Goal: Task Accomplishment & Management: Use online tool/utility

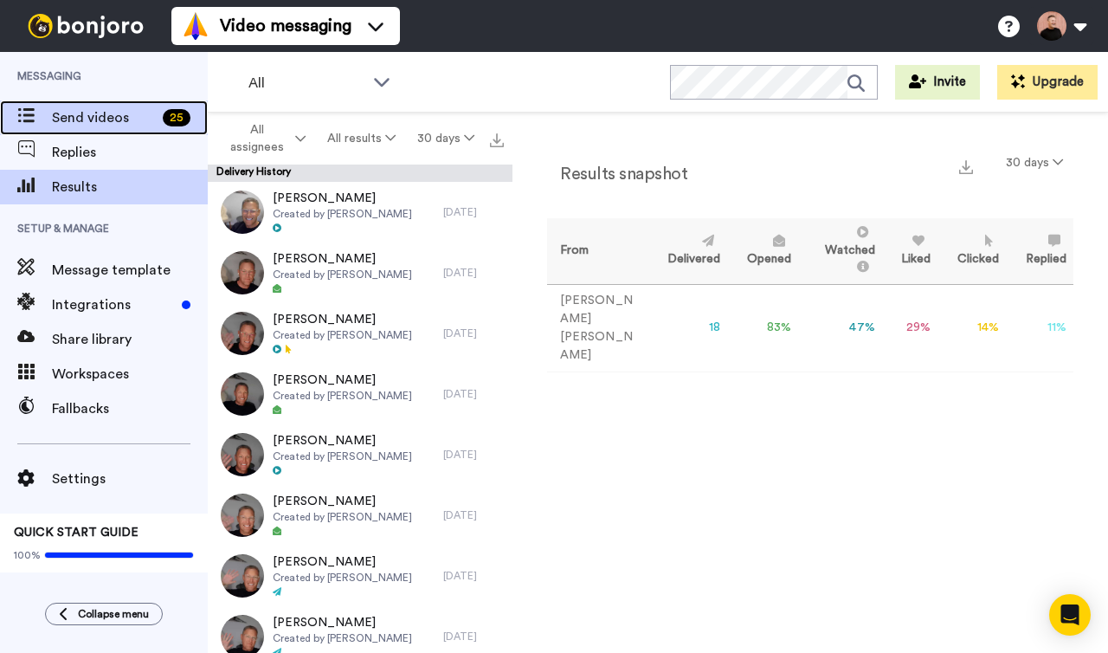
click at [84, 127] on span "Send videos" at bounding box center [104, 117] width 104 height 21
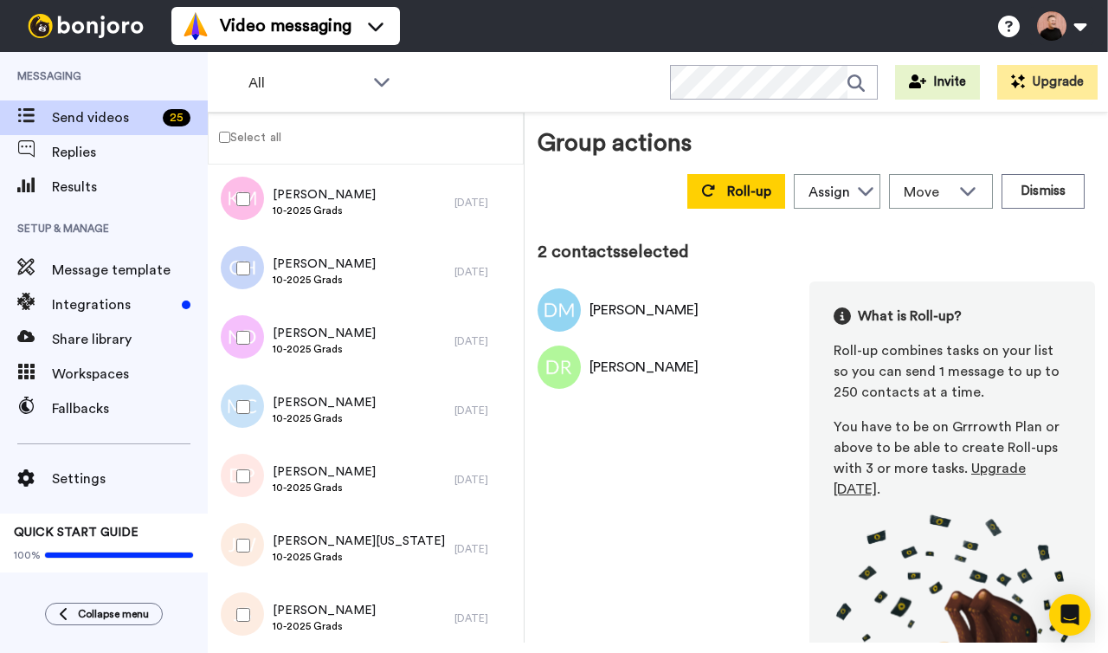
scroll to position [1271, 0]
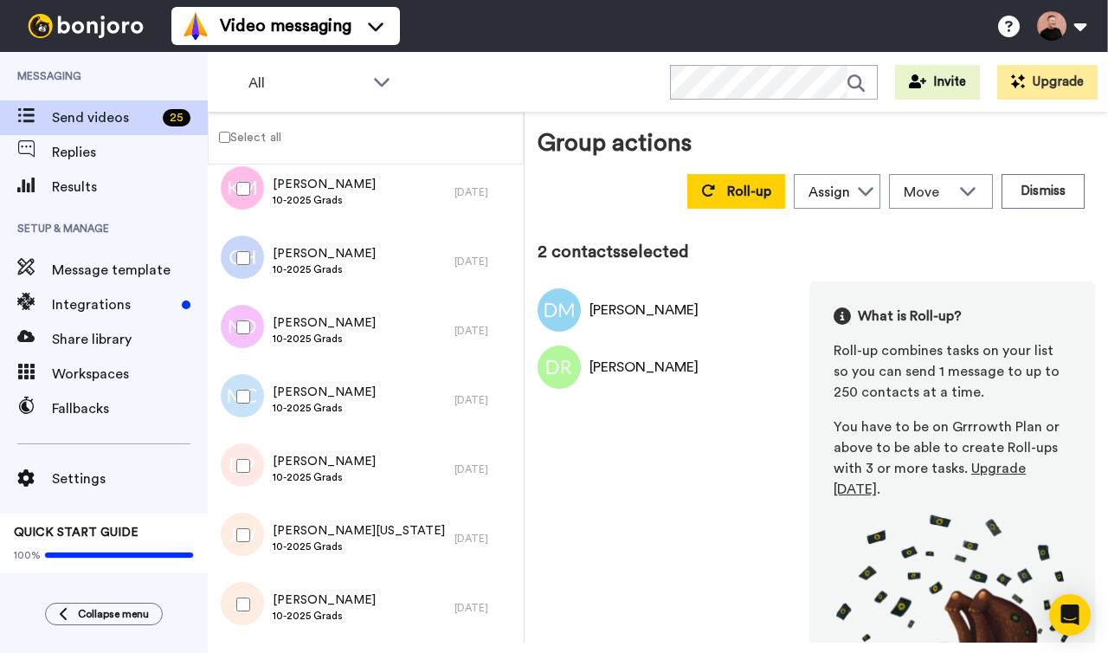
click at [242, 612] on div at bounding box center [240, 604] width 62 height 61
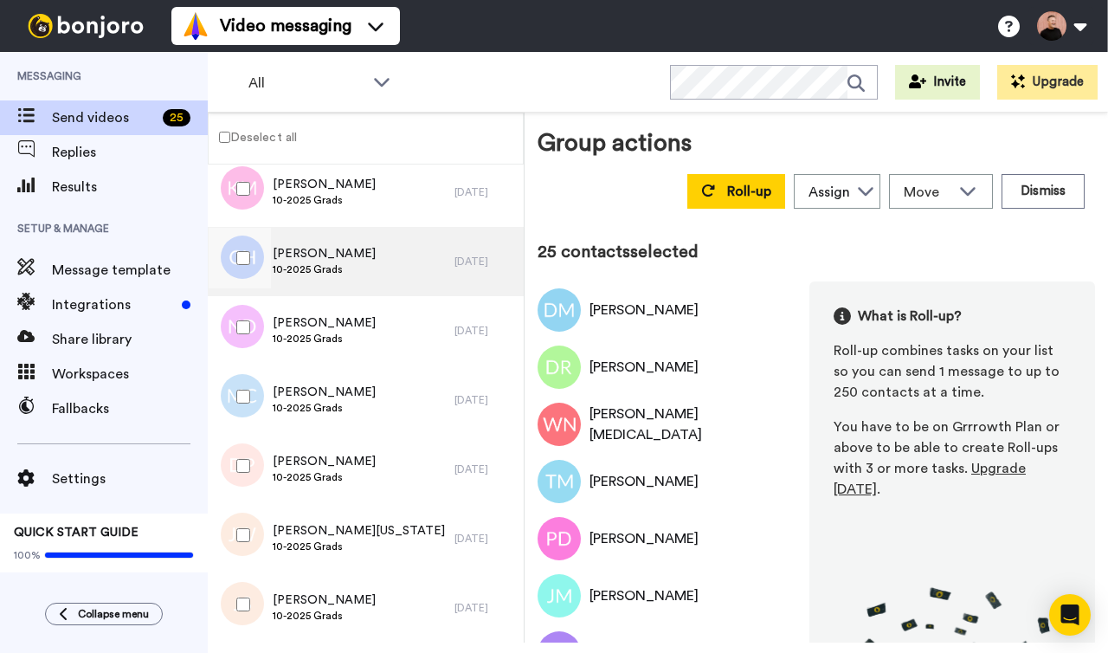
scroll to position [0, 0]
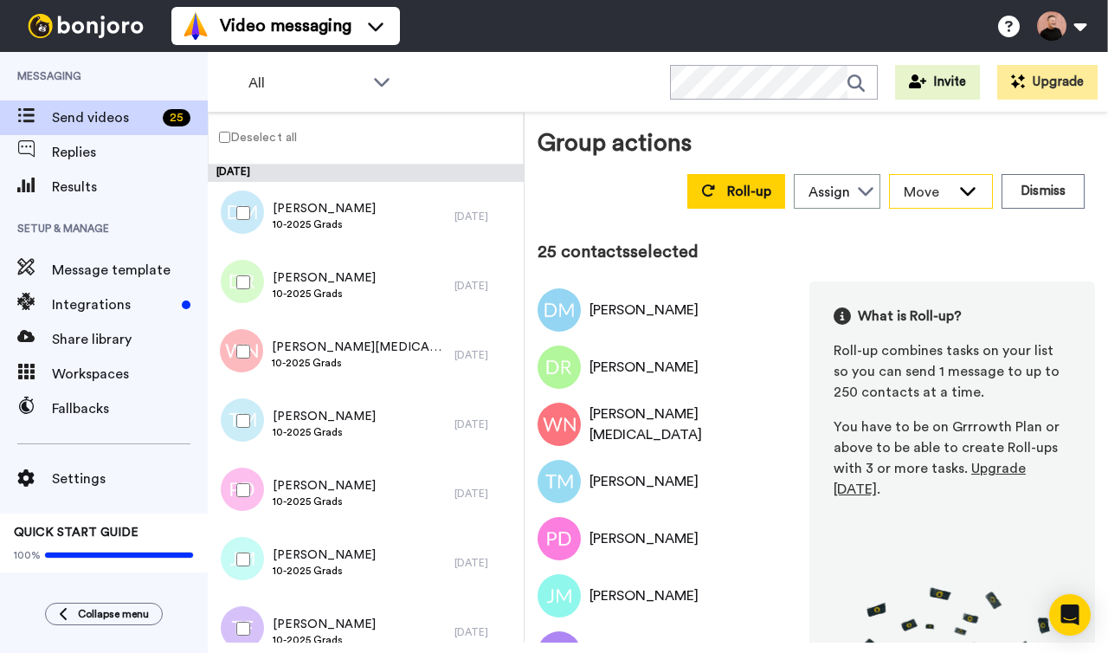
click at [962, 194] on icon at bounding box center [967, 190] width 21 height 17
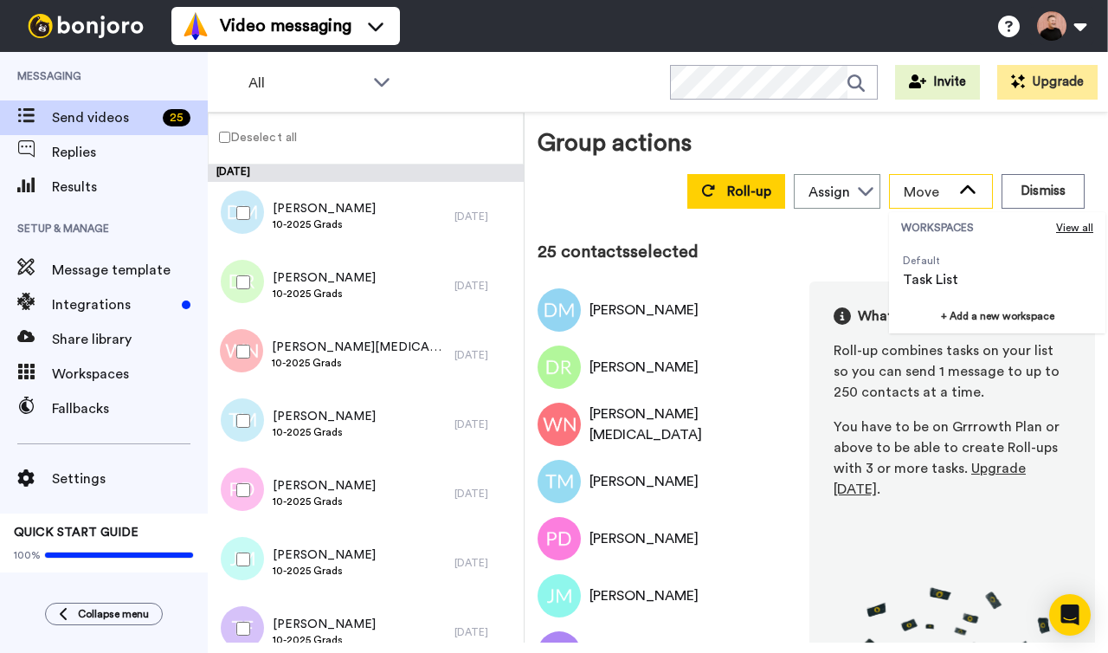
click at [962, 194] on icon at bounding box center [967, 190] width 21 height 17
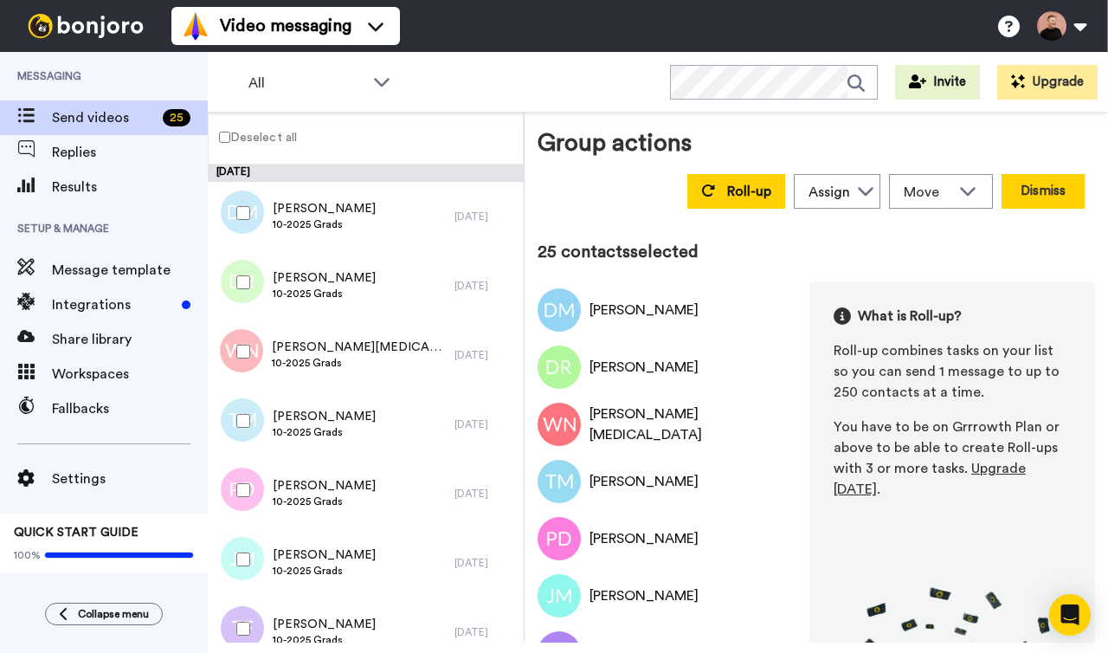
click at [1052, 190] on button "Dismiss" at bounding box center [1042, 191] width 83 height 35
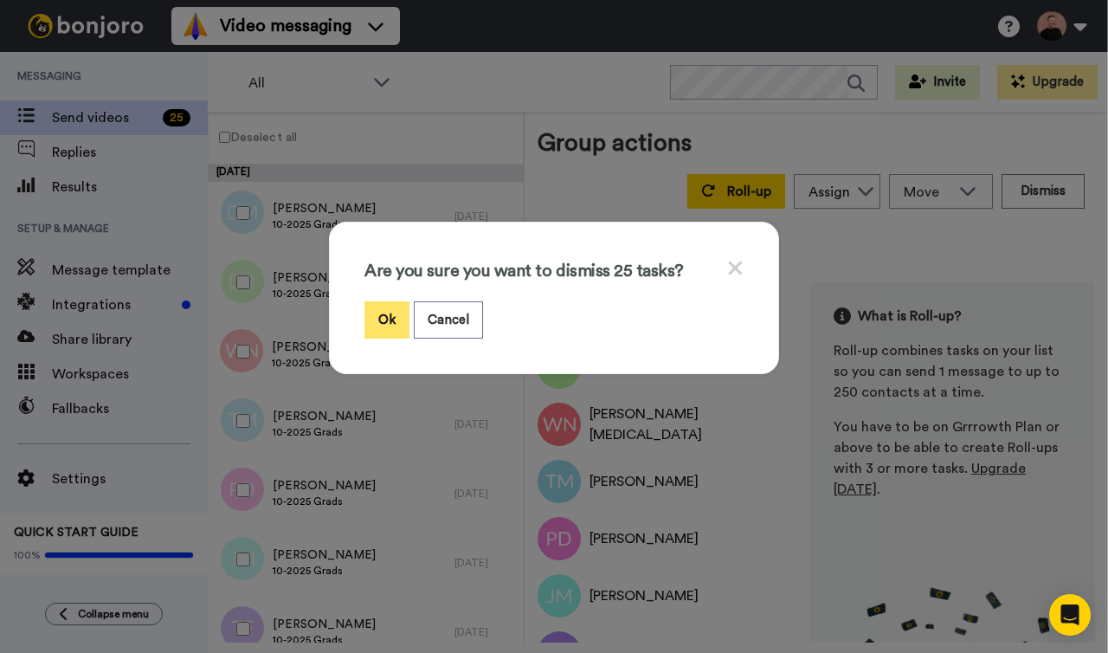
click at [394, 319] on button "Ok" at bounding box center [386, 319] width 45 height 37
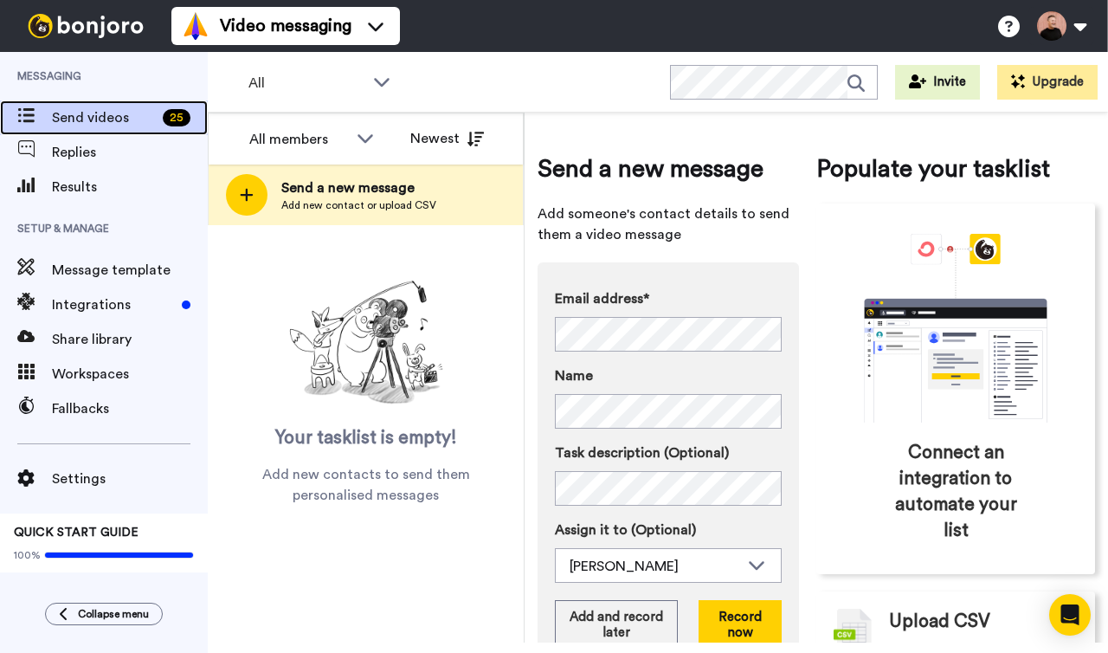
click at [89, 107] on span "Send videos" at bounding box center [104, 117] width 104 height 21
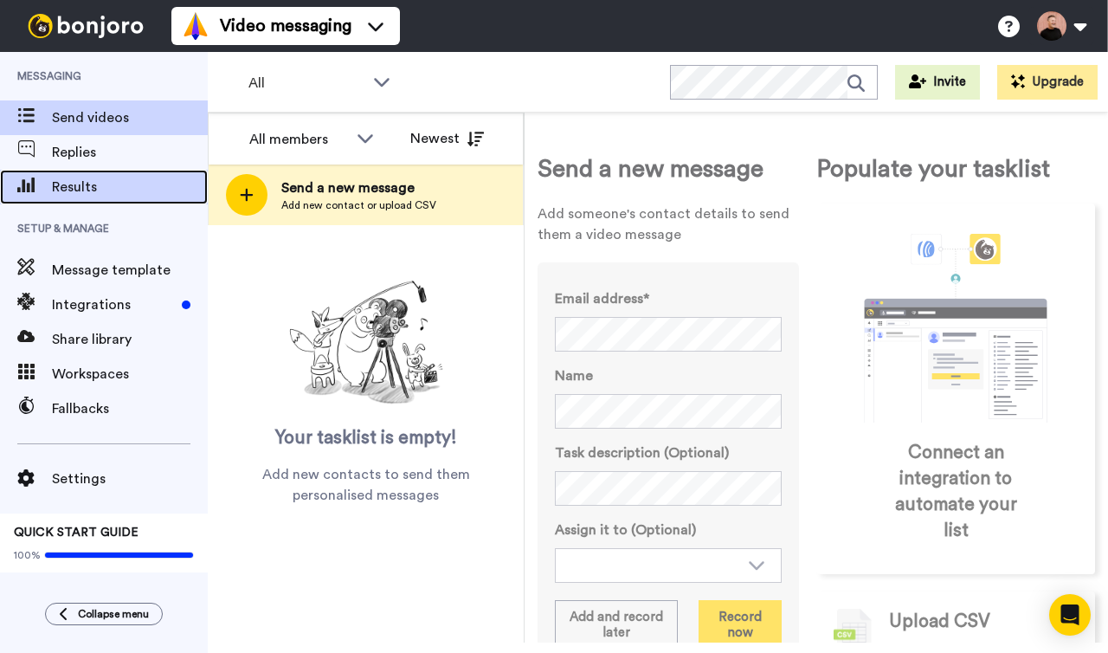
click at [81, 180] on span "Results" at bounding box center [130, 187] width 156 height 21
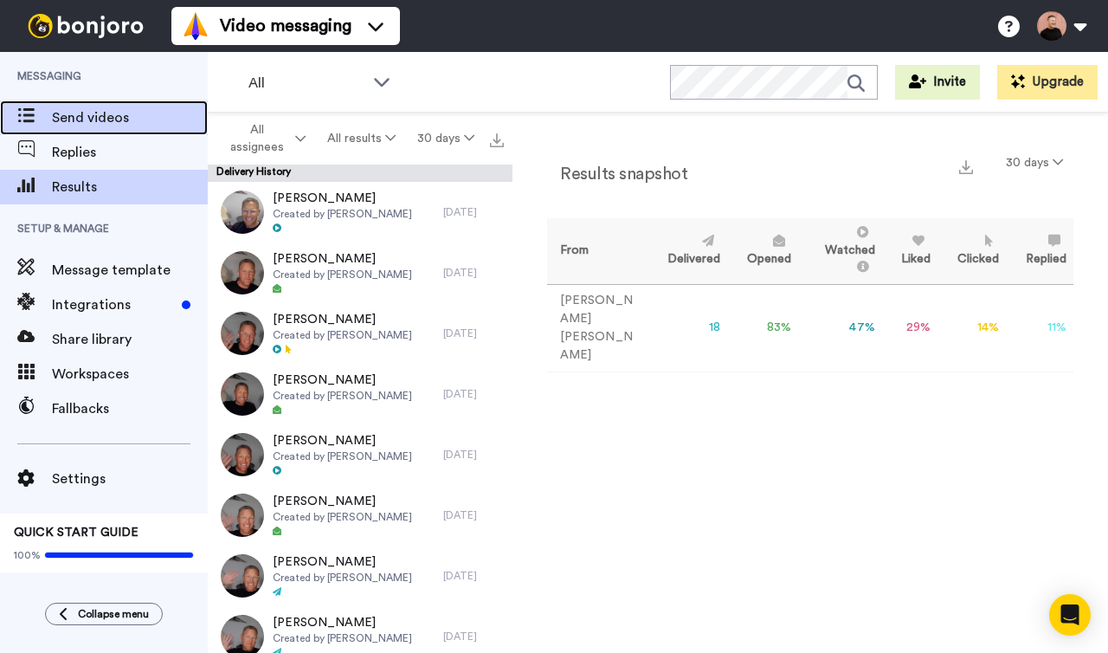
click at [98, 123] on span "Send videos" at bounding box center [130, 117] width 156 height 21
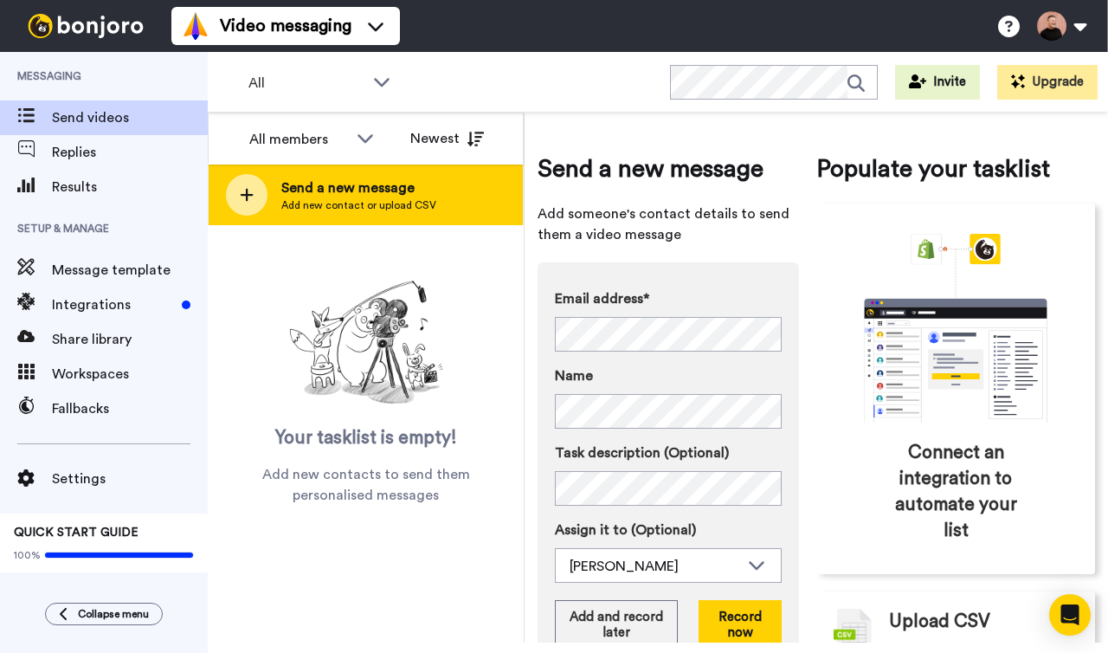
click at [244, 187] on icon at bounding box center [247, 195] width 14 height 16
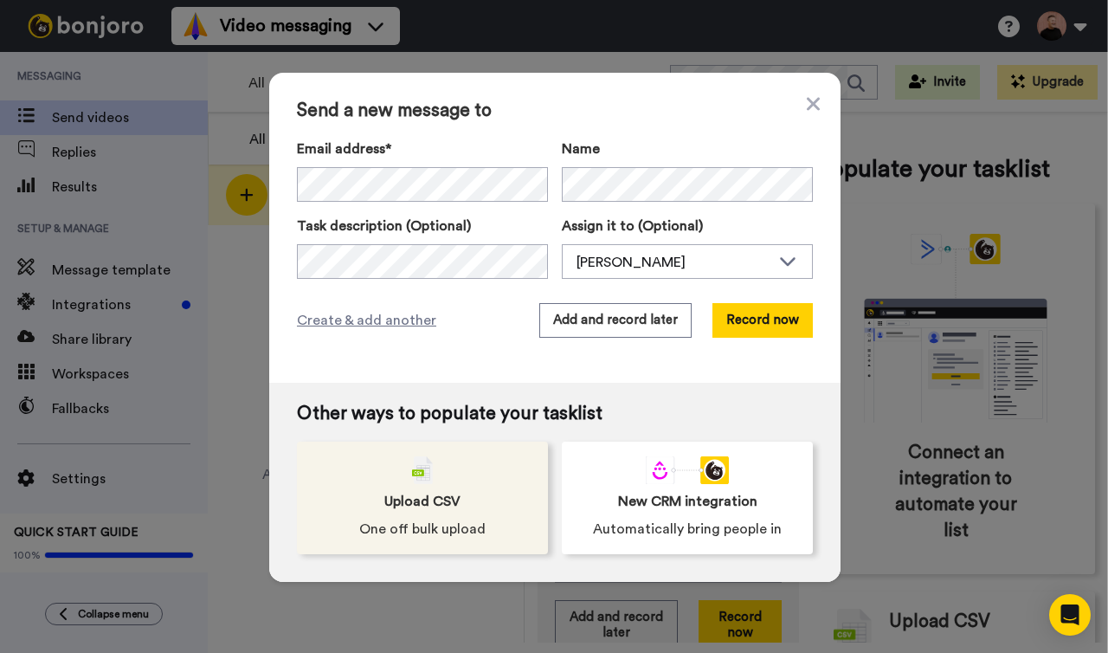
click at [414, 504] on span "Upload CSV" at bounding box center [422, 501] width 76 height 21
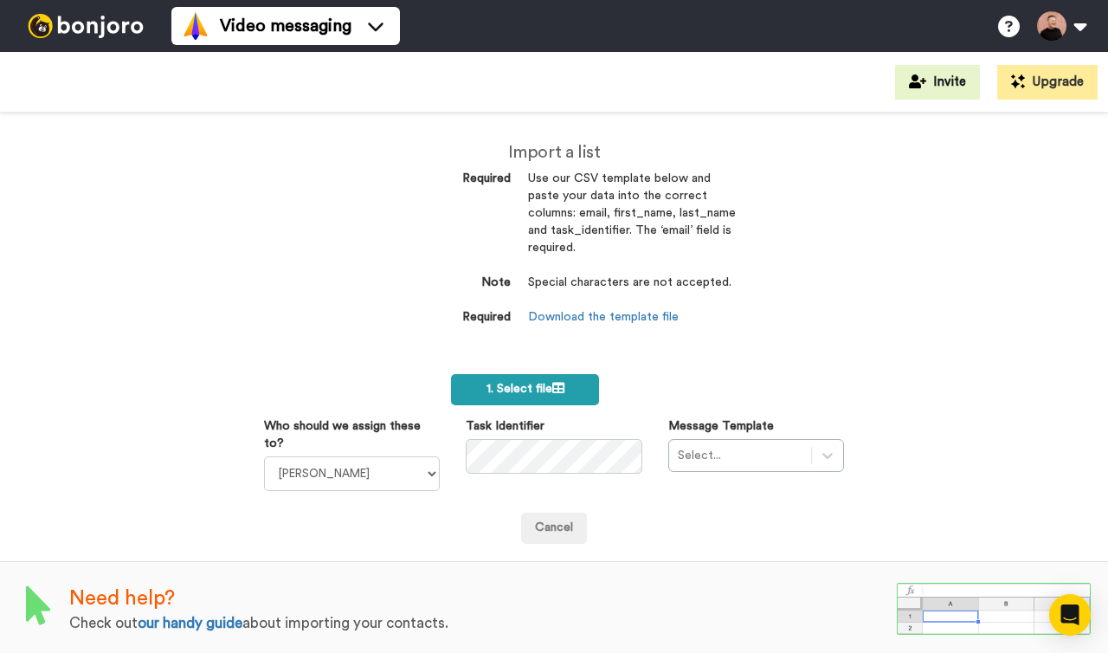
click at [544, 387] on span "1. Select file" at bounding box center [525, 389] width 78 height 12
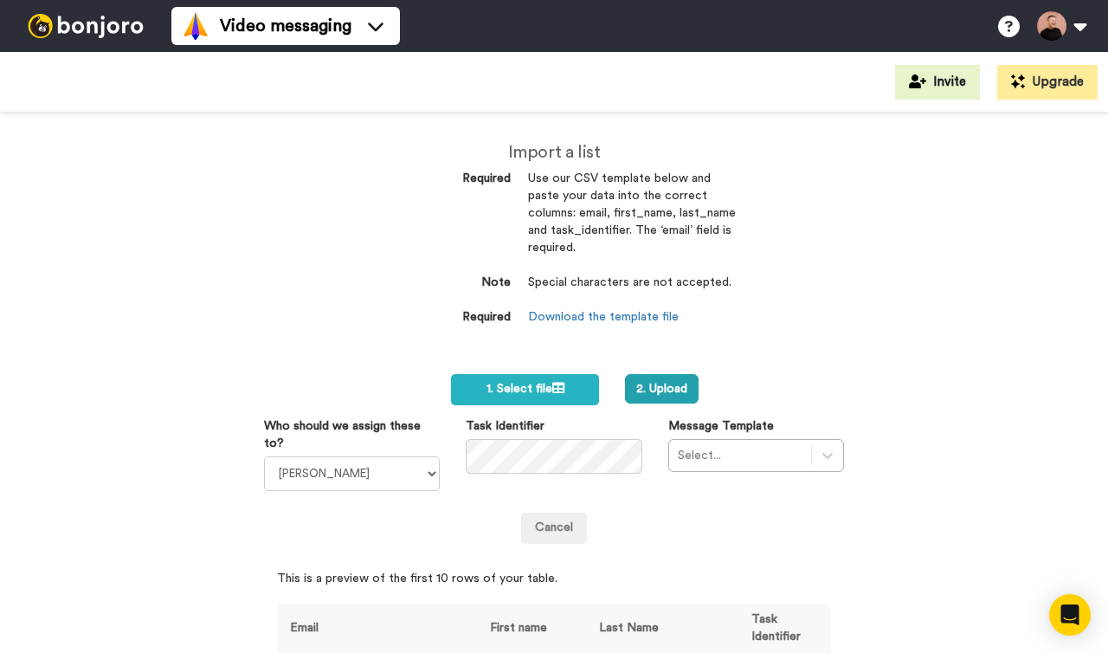
click at [709, 447] on div "Select..." at bounding box center [756, 455] width 176 height 33
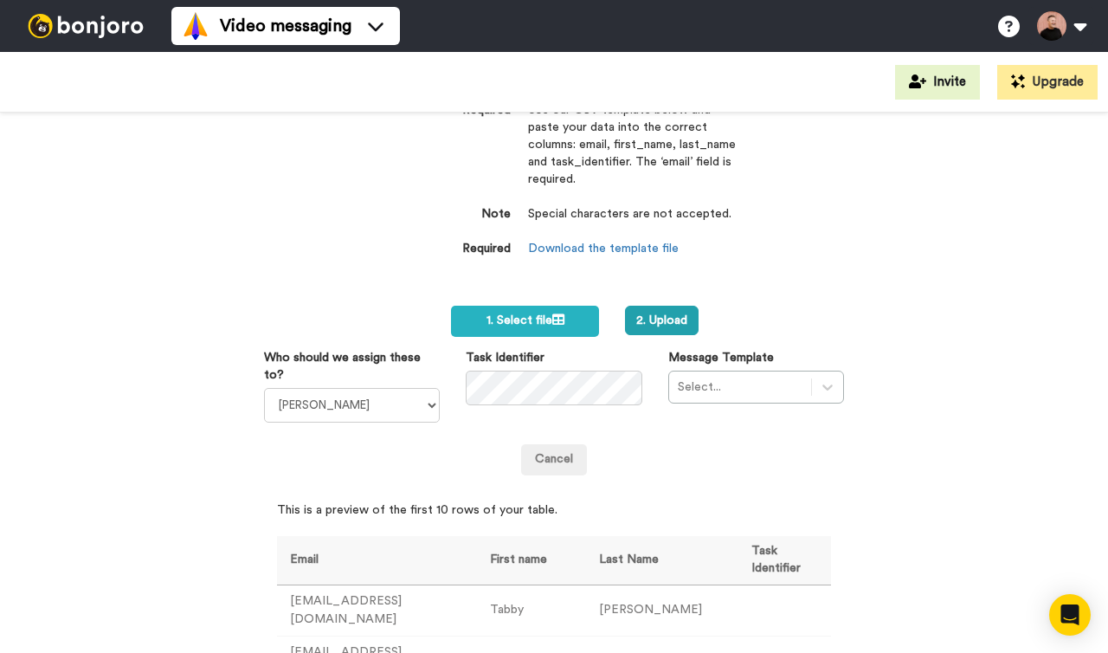
scroll to position [68, 0]
click at [837, 383] on div "Select..." at bounding box center [756, 387] width 176 height 33
click at [826, 386] on div "Select..." at bounding box center [756, 387] width 176 height 33
click at [758, 378] on div "Select..." at bounding box center [756, 387] width 176 height 33
click at [431, 389] on select "[PERSON_NAME]" at bounding box center [352, 406] width 176 height 35
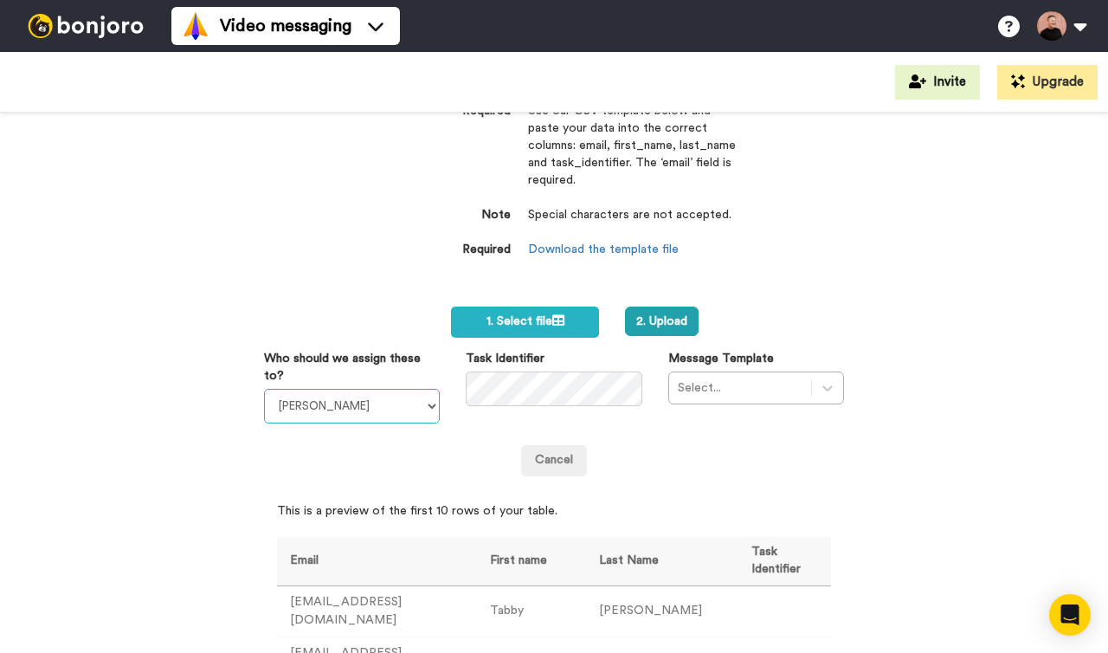
click at [264, 389] on select "[PERSON_NAME]" at bounding box center [352, 406] width 176 height 35
click at [748, 401] on div "Select..." at bounding box center [756, 387] width 176 height 33
click at [828, 388] on div "Select..." at bounding box center [756, 387] width 176 height 33
click at [761, 400] on div "Select..." at bounding box center [756, 387] width 176 height 33
click at [738, 399] on div "Select..." at bounding box center [756, 387] width 176 height 33
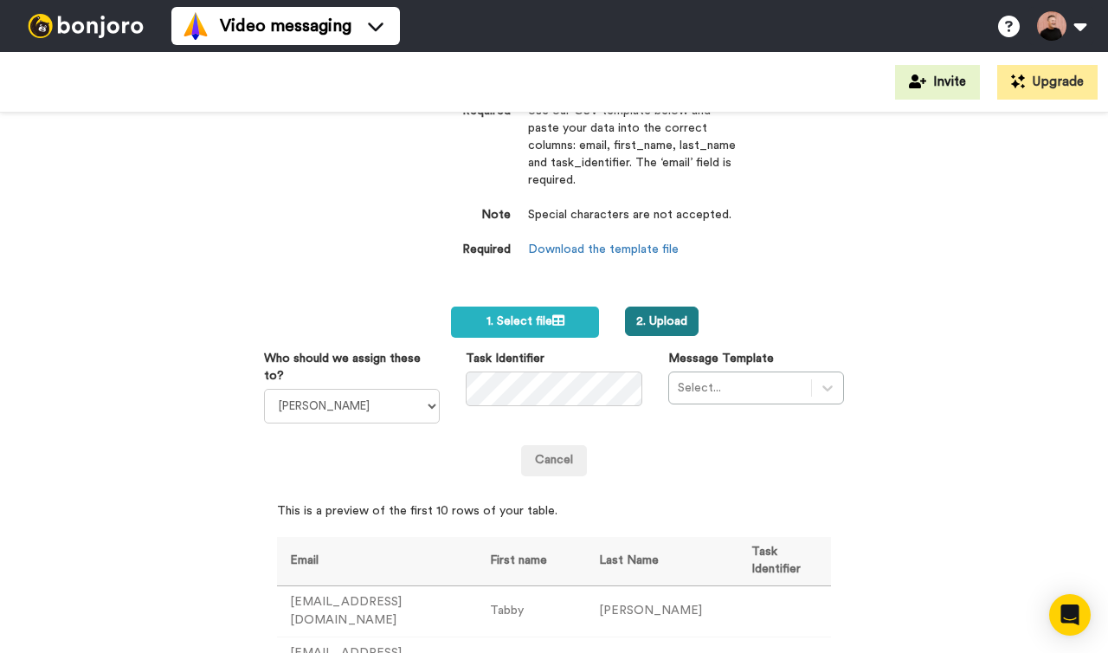
click at [659, 316] on button "2. Upload" at bounding box center [662, 320] width 74 height 29
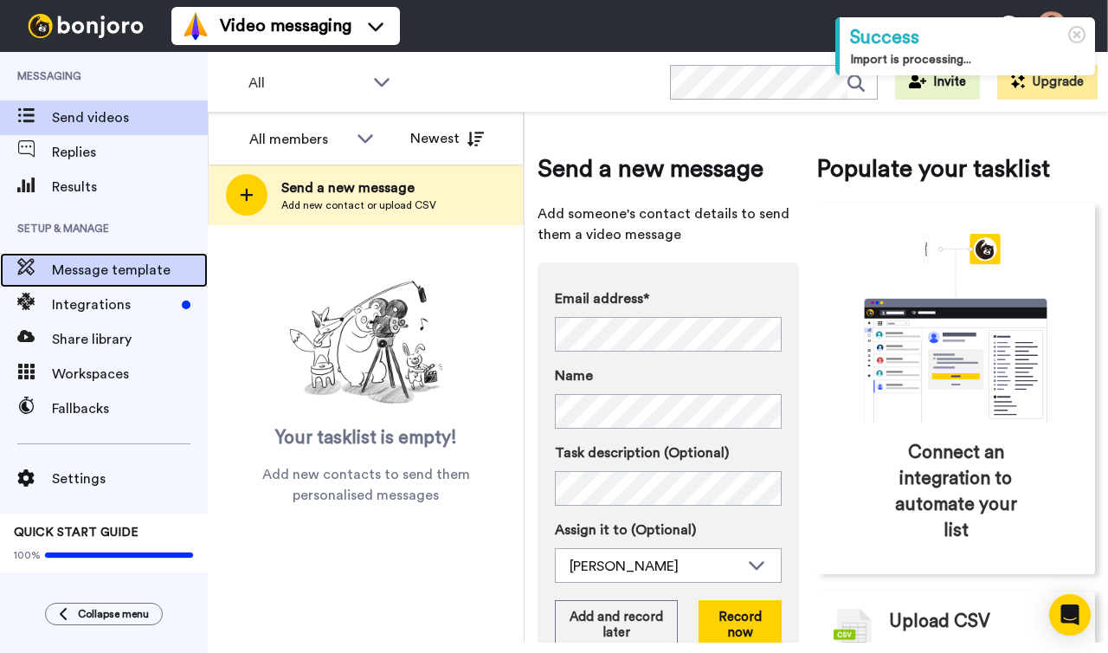
click at [116, 273] on span "Message template" at bounding box center [130, 270] width 156 height 21
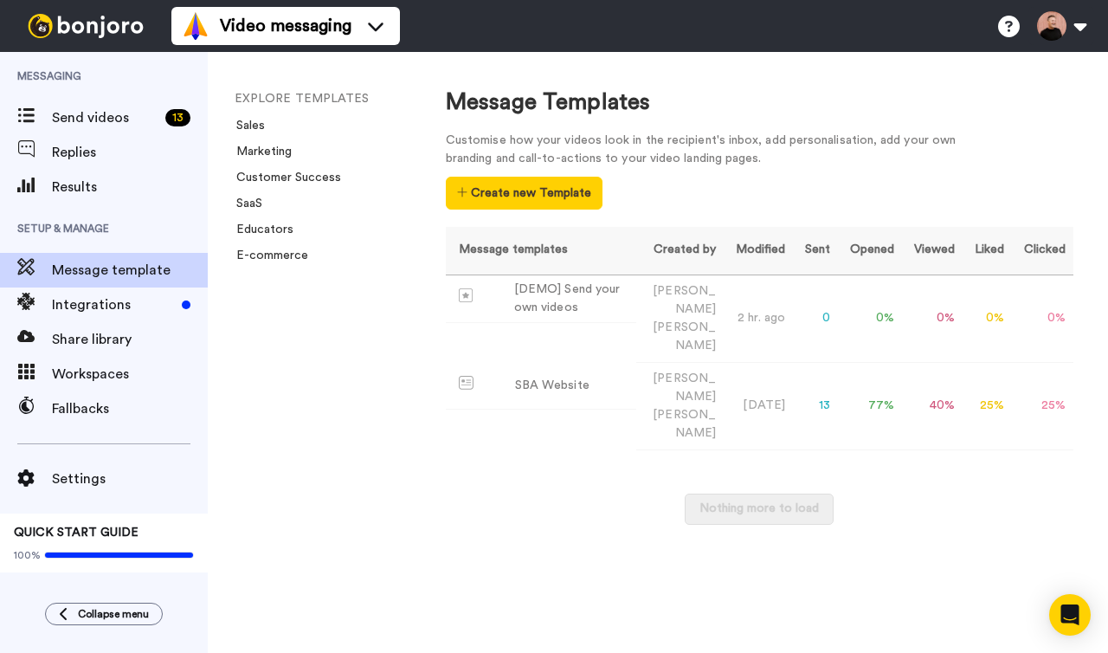
click at [595, 556] on div "Message Templates Customise how your videos look in the recipient's inbox, add …" at bounding box center [759, 347] width 697 height 590
click at [621, 545] on div "Message Templates Customise how your videos look in the recipient's inbox, add …" at bounding box center [759, 347] width 697 height 590
click at [491, 299] on span at bounding box center [486, 295] width 55 height 14
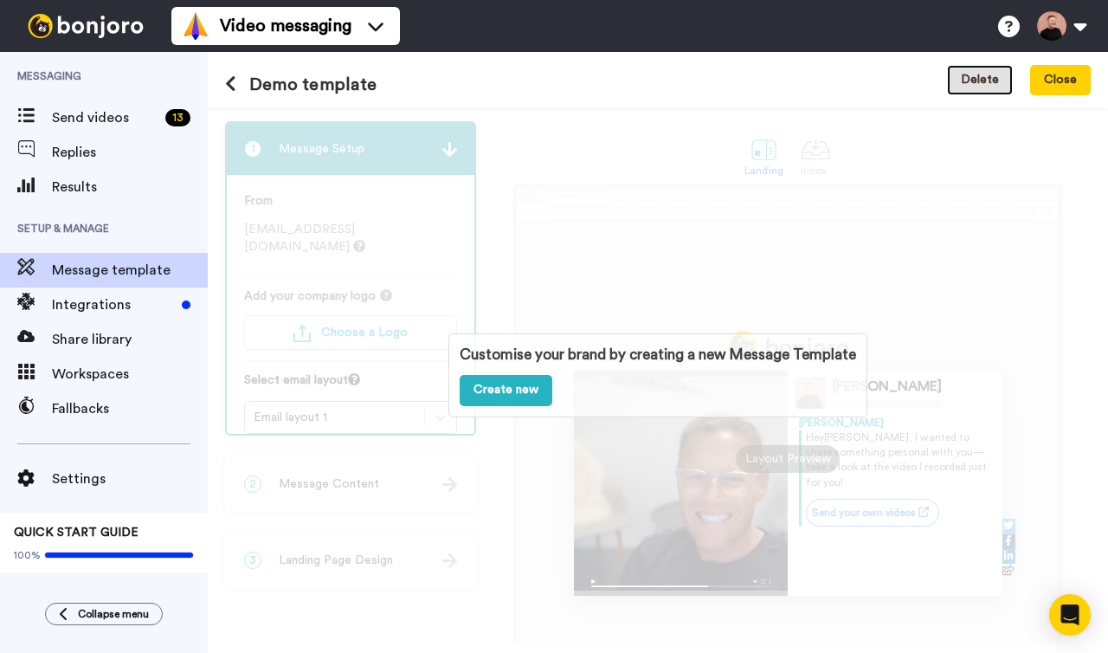
click at [977, 75] on button "Delete" at bounding box center [980, 80] width 66 height 31
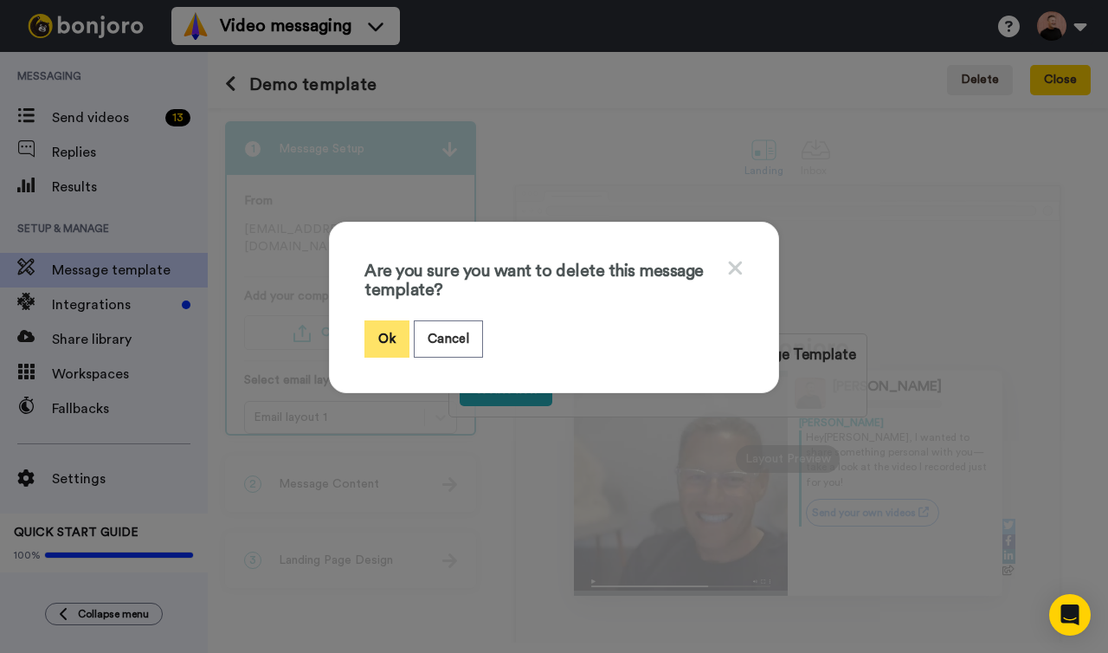
click at [389, 351] on button "Ok" at bounding box center [386, 338] width 45 height 37
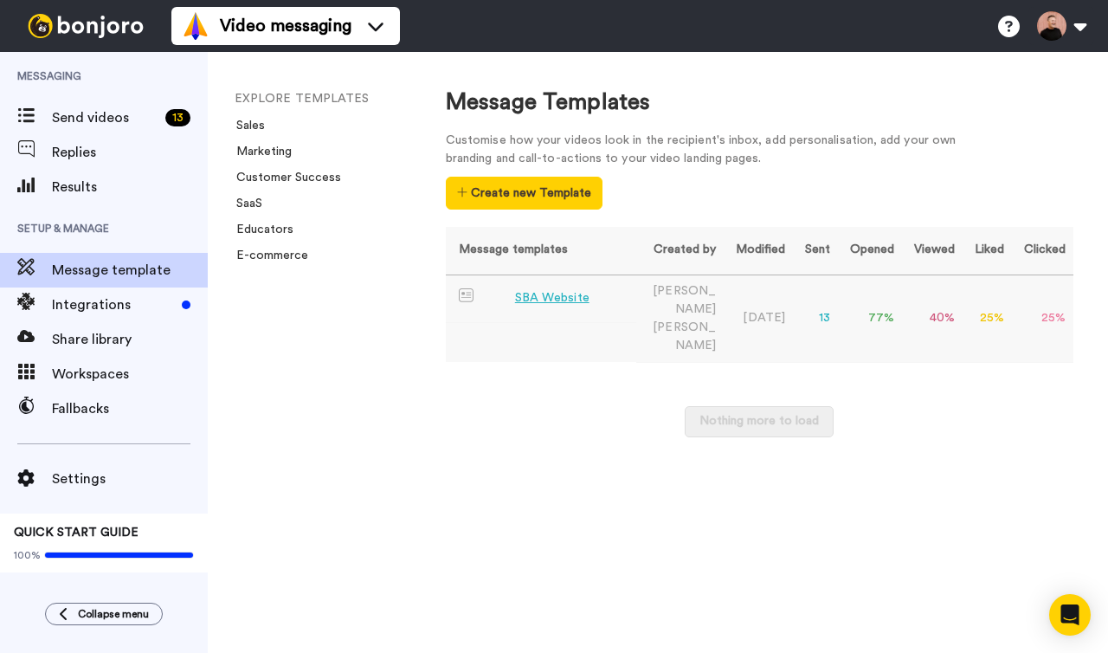
click at [559, 302] on div "SBA Website" at bounding box center [552, 298] width 74 height 18
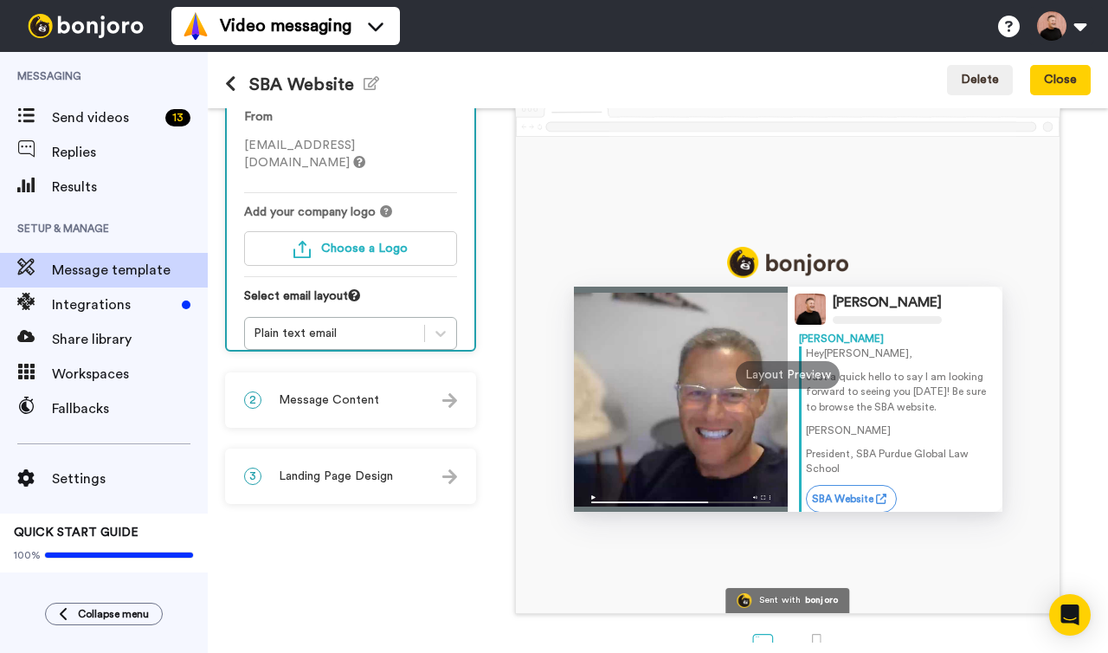
scroll to position [88, 0]
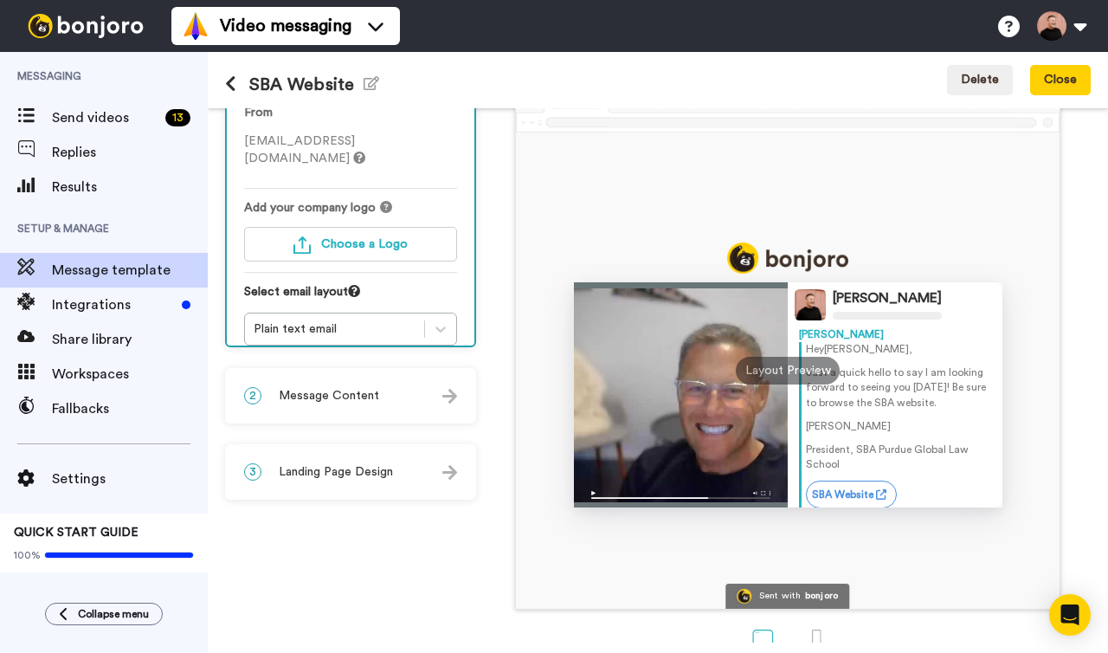
click at [387, 394] on div "2 Message Content" at bounding box center [351, 396] width 248 height 52
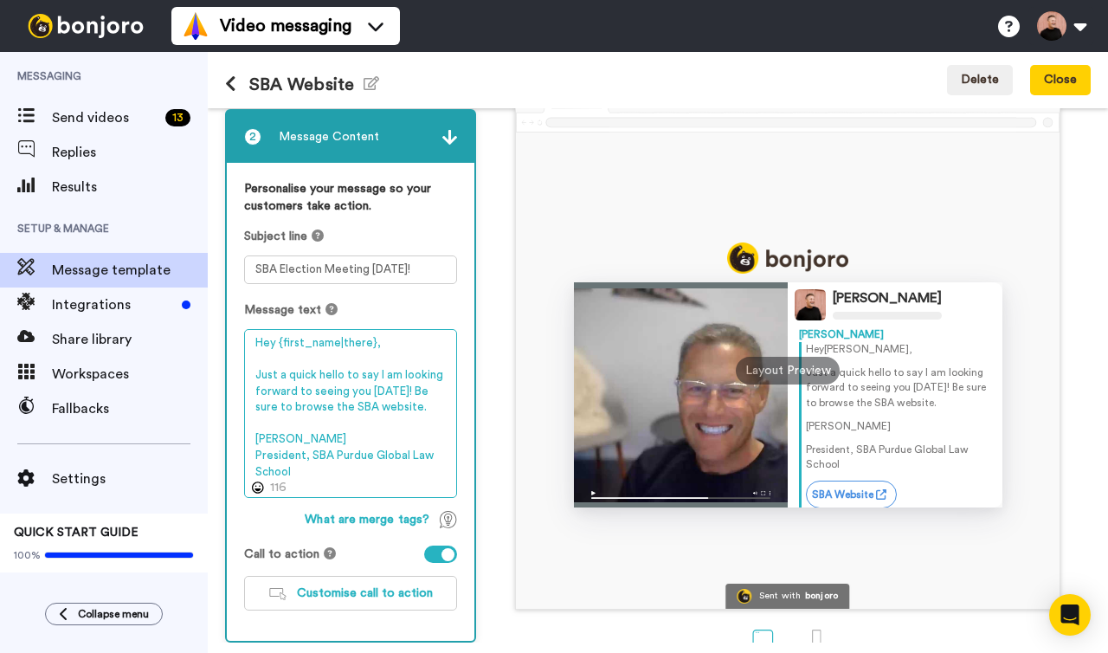
drag, startPoint x: 437, startPoint y: 410, endPoint x: 378, endPoint y: 378, distance: 67.0
click at [378, 378] on textarea "Hey {first_name|there}, Just a quick hello to say I am looking forward to seein…" at bounding box center [350, 413] width 213 height 169
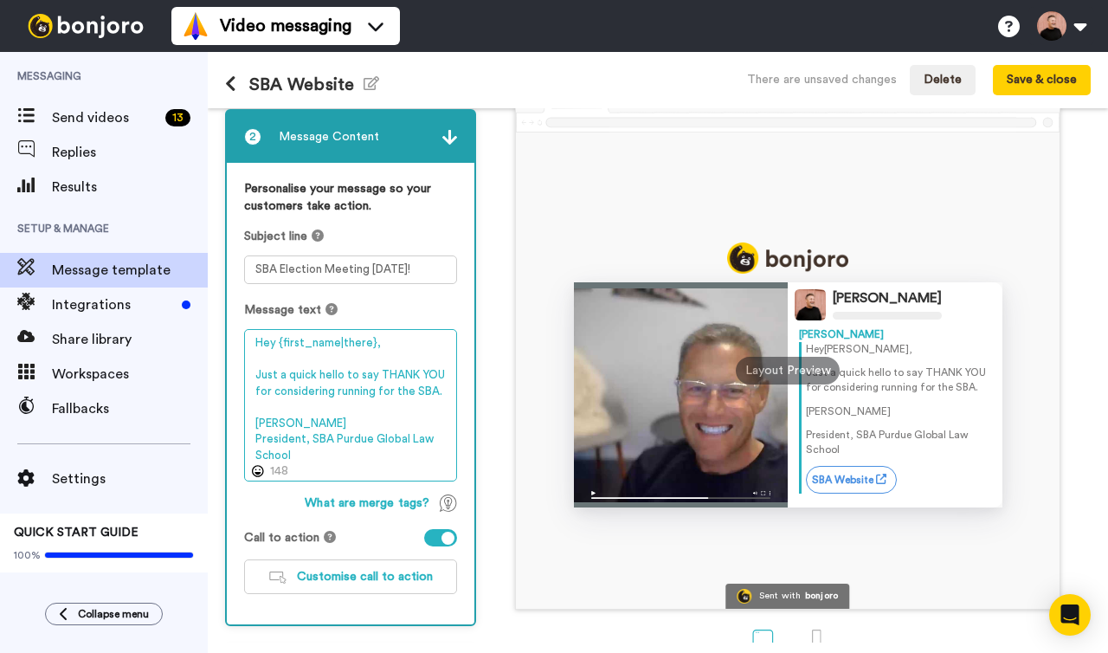
click at [258, 440] on textarea "Hey {first_name|there}, Just a quick hello to say THANK YOU for considering run…" at bounding box center [350, 405] width 213 height 152
click at [334, 442] on textarea "Hey {first_name|there}, Just a quick hello to say THANK YOU for considering run…" at bounding box center [350, 405] width 213 height 152
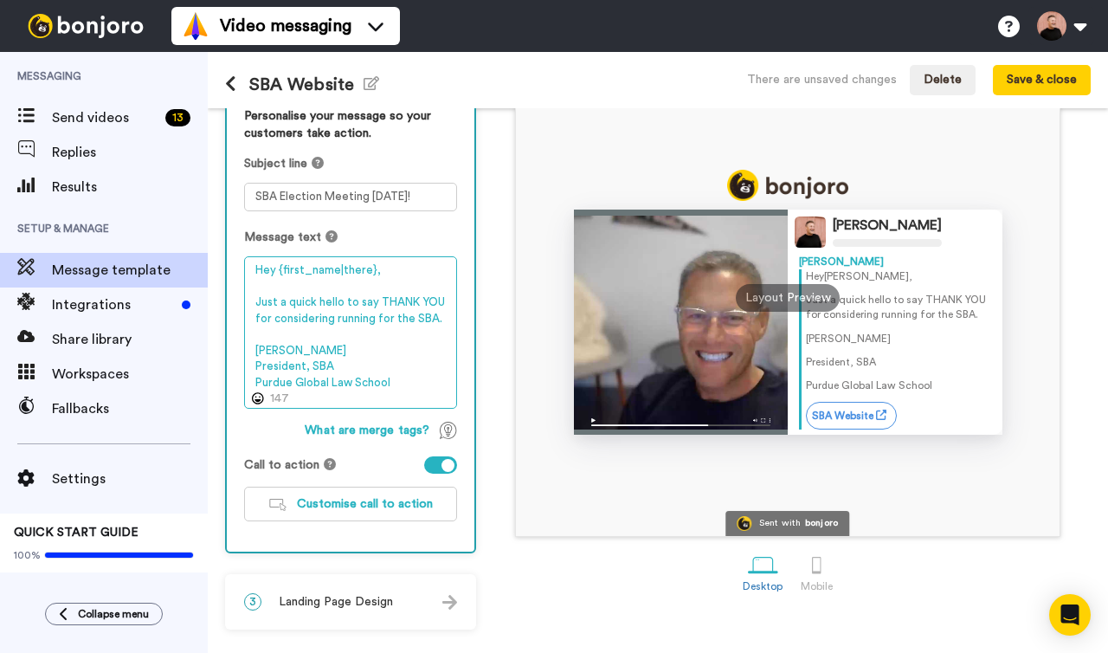
scroll to position [160, 0]
type textarea "Hey {first_name|there}, Just a quick hello to say THANK YOU for considering run…"
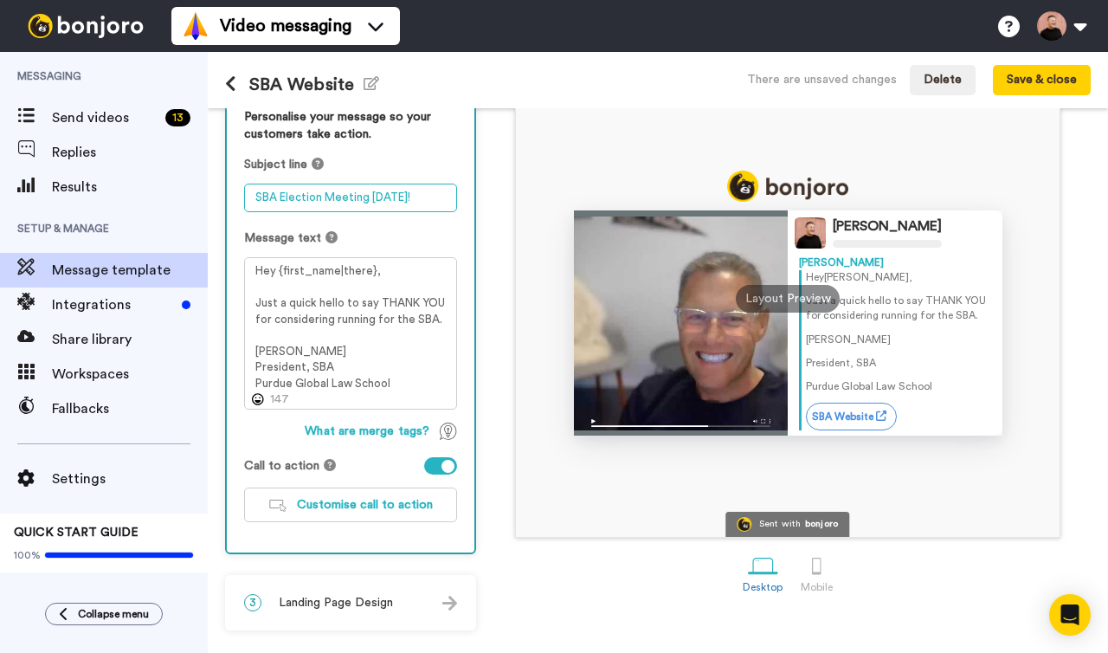
drag, startPoint x: 431, startPoint y: 205, endPoint x: 318, endPoint y: 202, distance: 113.4
click at [318, 202] on textarea "SBA Election Meeting Tomorrow!" at bounding box center [350, 197] width 213 height 29
type textarea "SBA Elections - Additional Info"
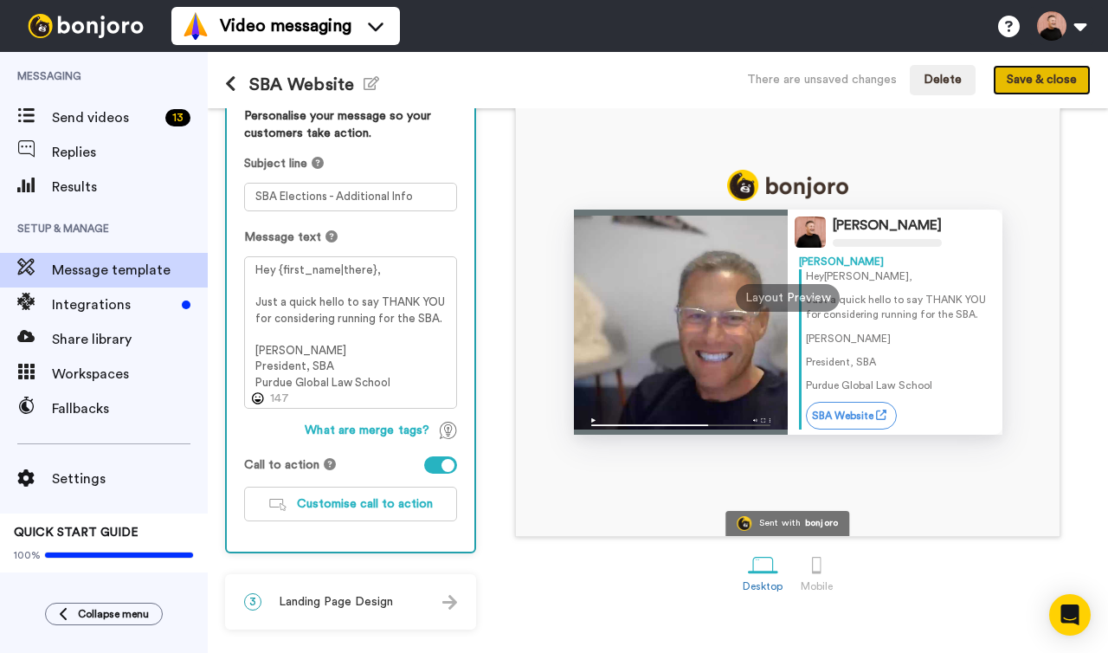
click at [1022, 76] on button "Save & close" at bounding box center [1042, 80] width 98 height 31
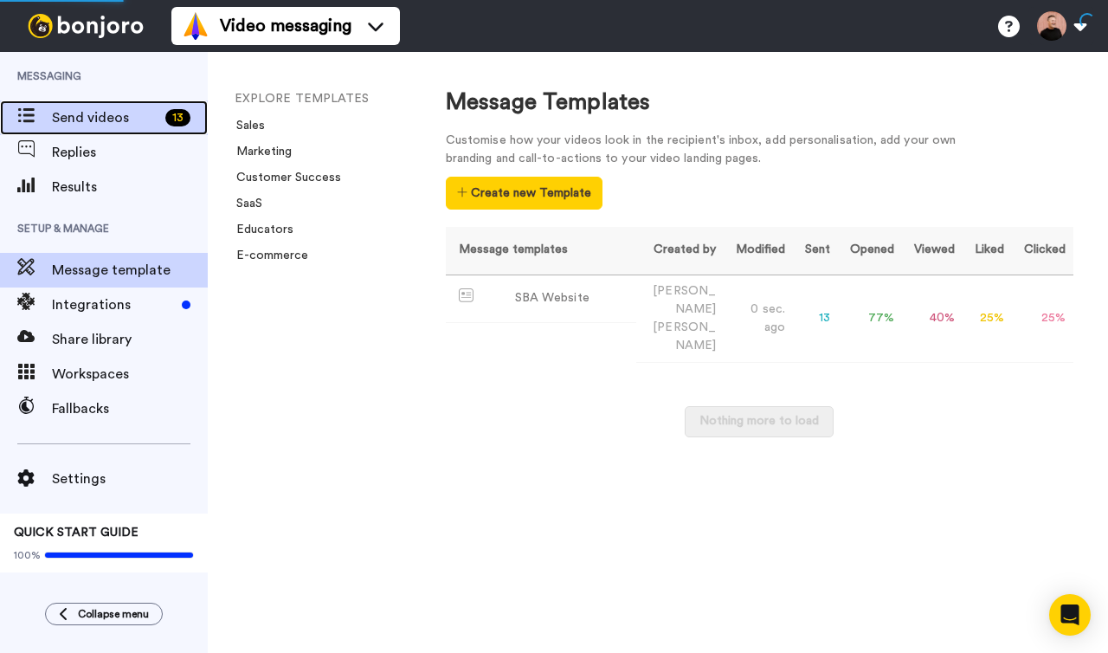
click at [87, 108] on span "Send videos" at bounding box center [105, 117] width 106 height 21
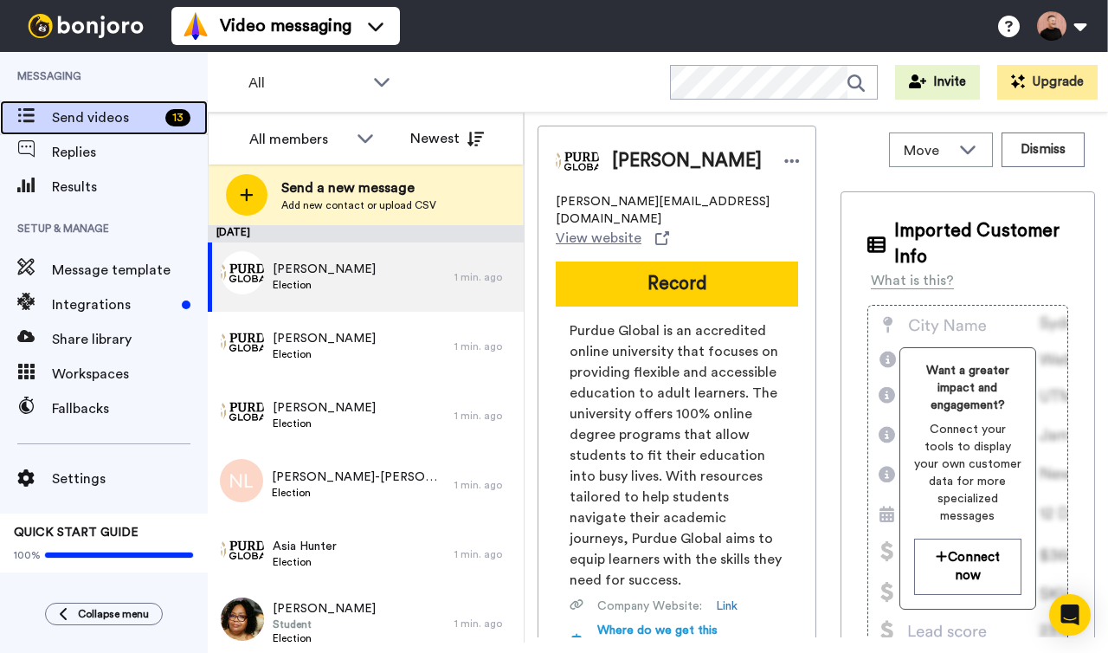
click at [91, 113] on span "Send videos" at bounding box center [105, 117] width 106 height 21
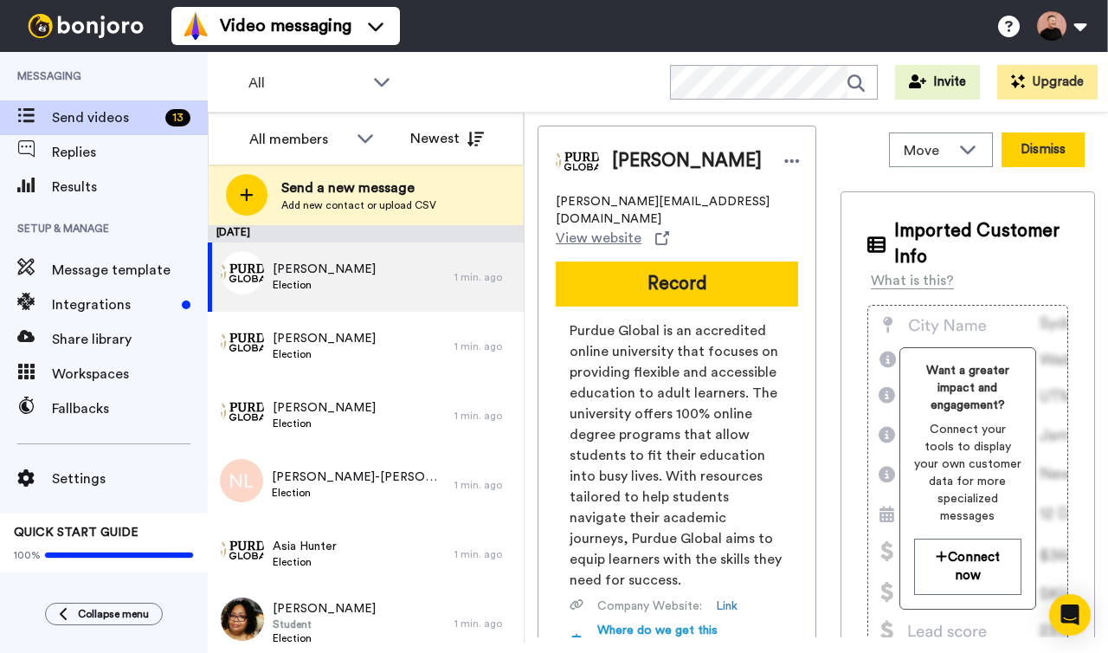
click at [1056, 151] on button "Dismiss" at bounding box center [1042, 149] width 83 height 35
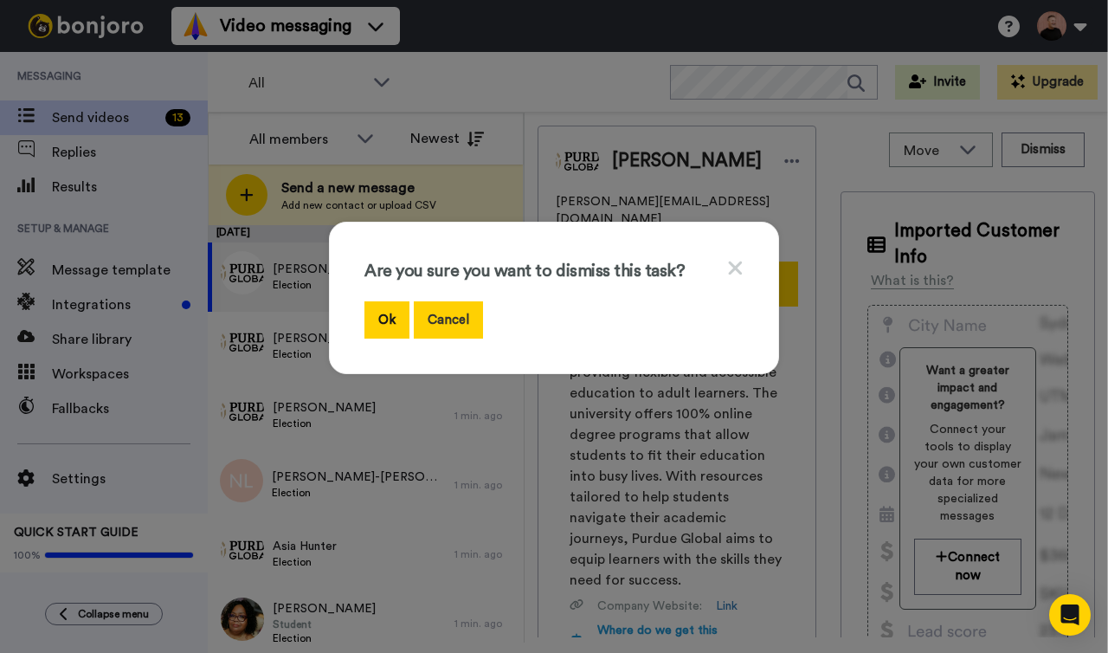
click at [439, 319] on button "Cancel" at bounding box center [448, 319] width 69 height 37
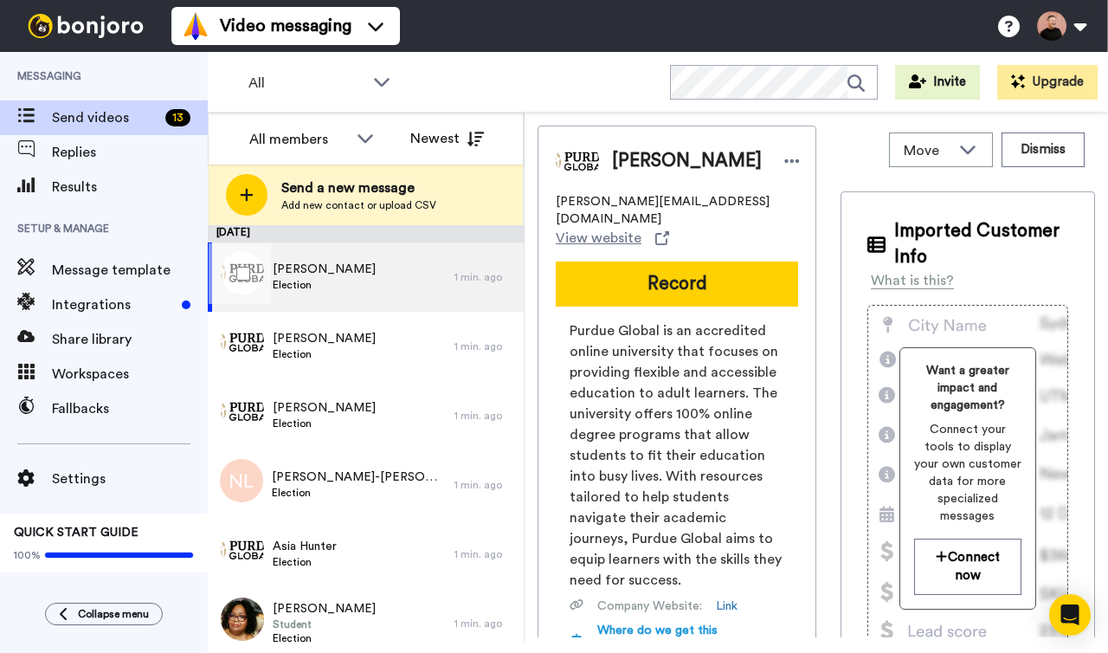
click at [297, 280] on span "Election" at bounding box center [324, 285] width 103 height 14
click at [969, 156] on icon at bounding box center [967, 148] width 21 height 17
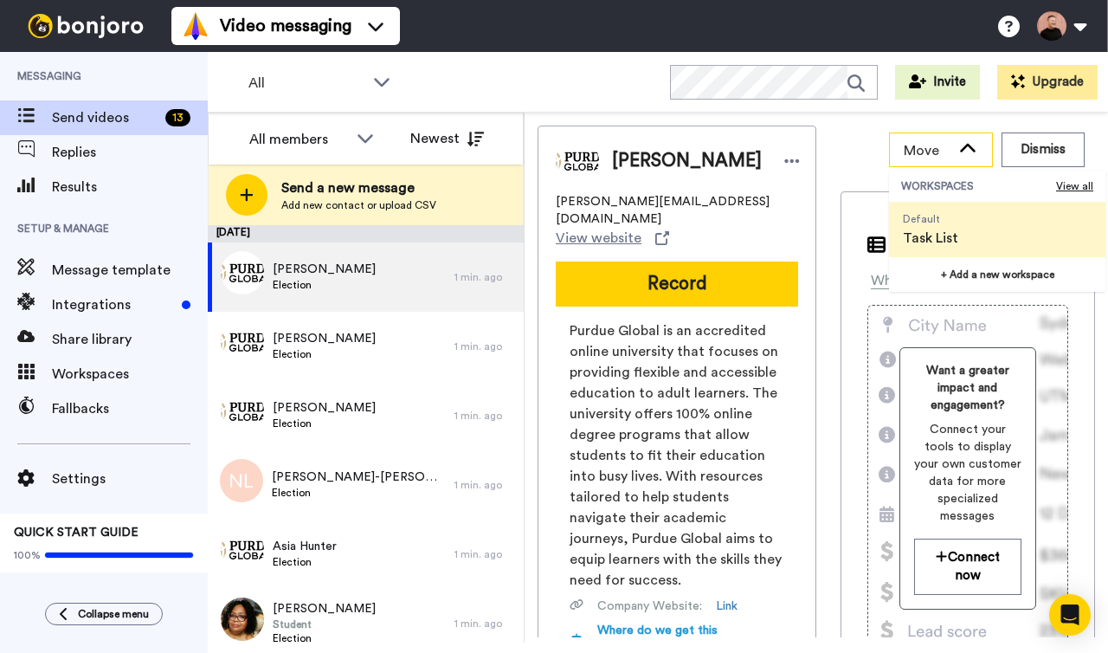
click at [969, 156] on icon at bounding box center [967, 148] width 21 height 17
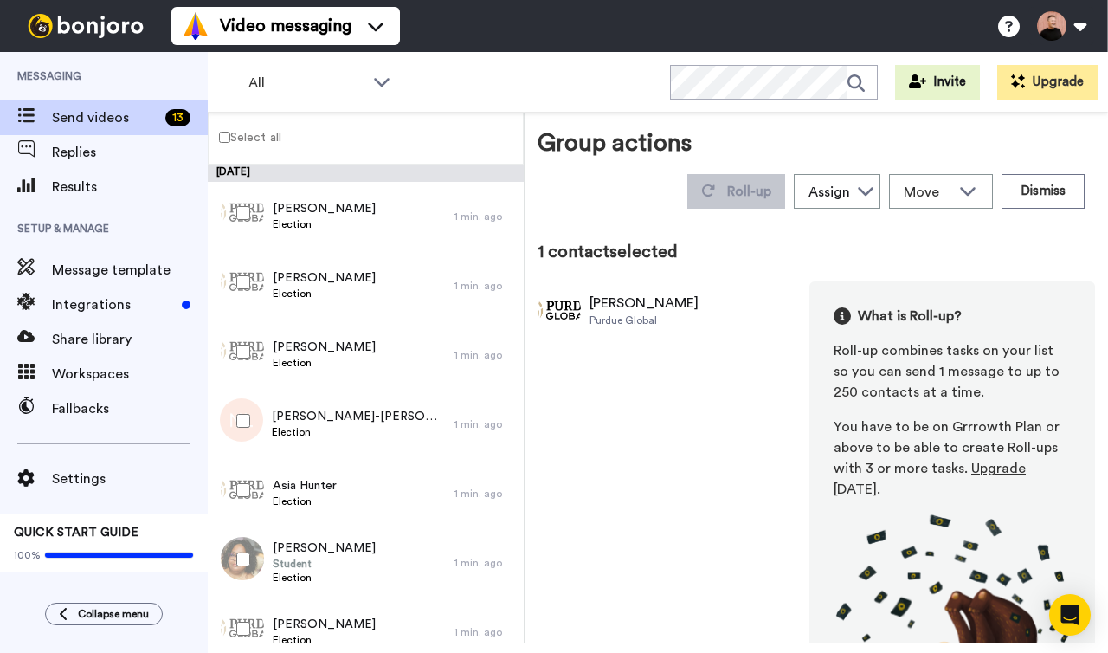
click at [221, 128] on label "Select all" at bounding box center [245, 136] width 73 height 21
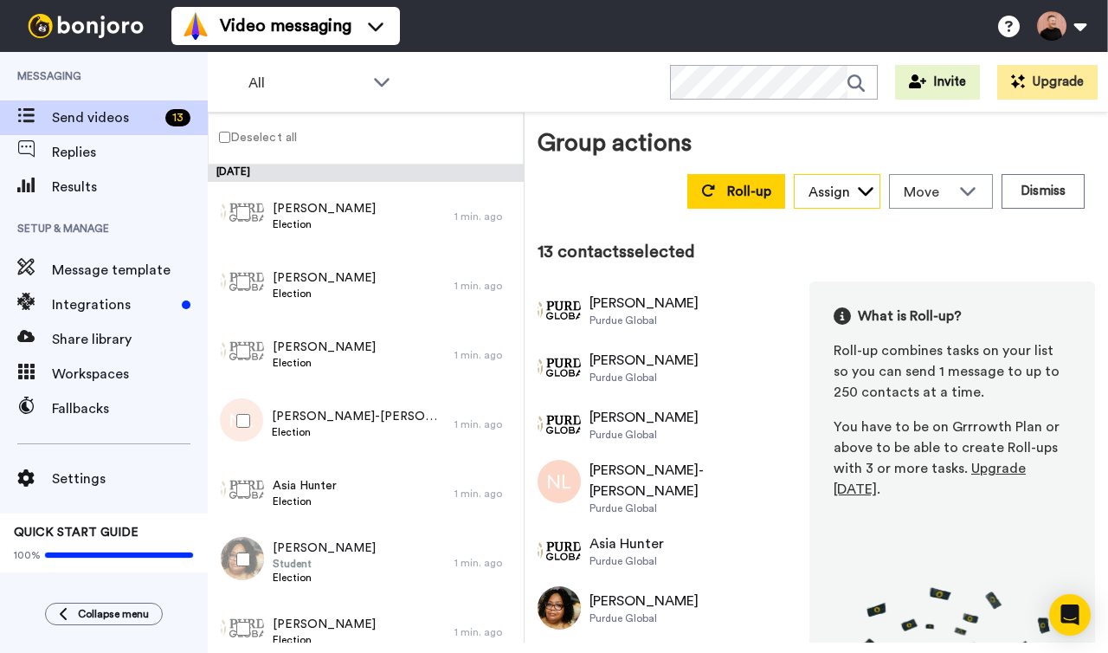
click at [862, 204] on div "Assign" at bounding box center [837, 192] width 85 height 35
click at [977, 200] on div "Move" at bounding box center [941, 191] width 102 height 33
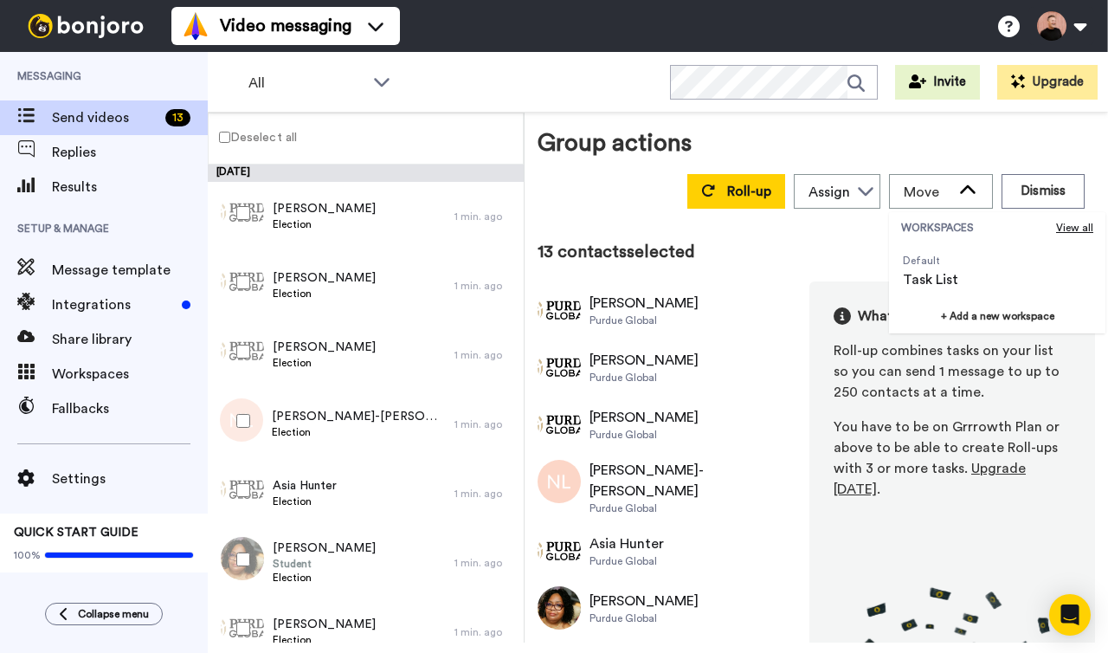
click at [978, 135] on div "Group actions Roll-up Assign [PERSON_NAME] Move WORKSPACES View all Default Tas…" at bounding box center [815, 171] width 557 height 90
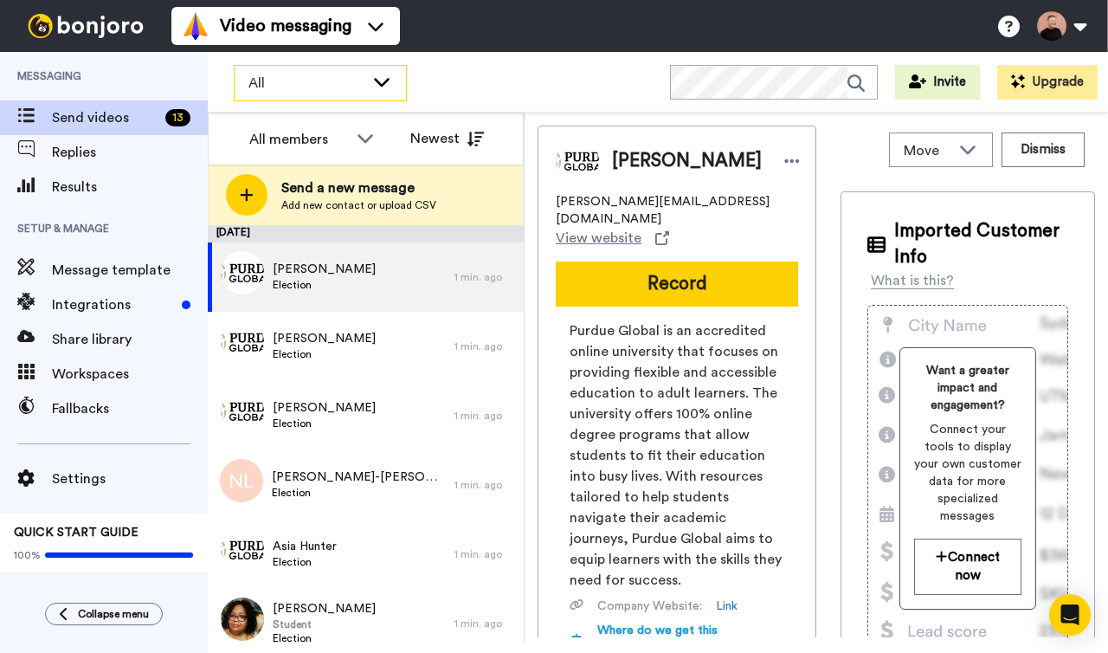
click at [377, 82] on icon at bounding box center [382, 82] width 16 height 9
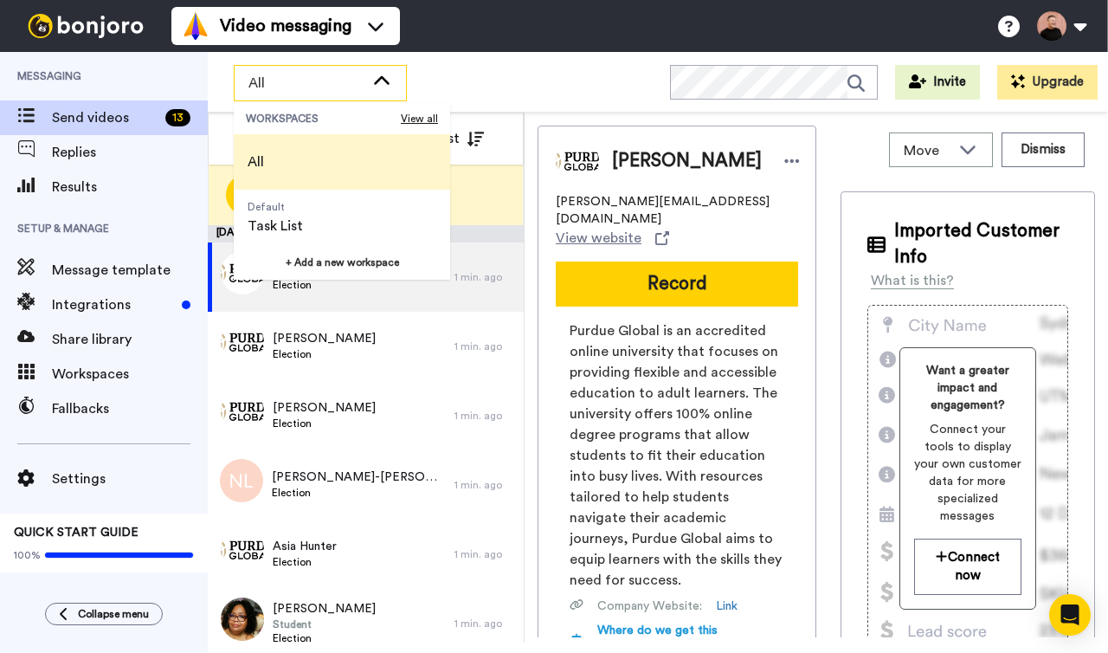
click at [377, 82] on icon at bounding box center [382, 79] width 16 height 9
